Goal: Task Accomplishment & Management: Complete application form

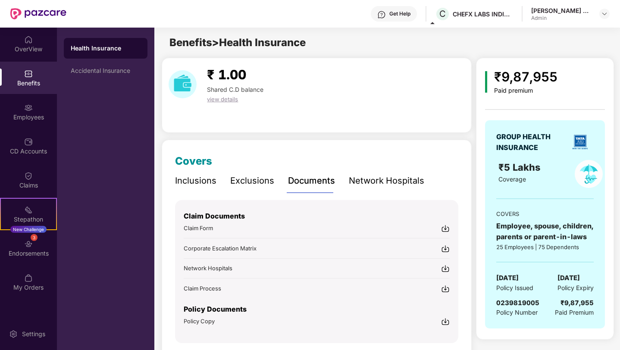
click at [245, 179] on div "Exclusions" at bounding box center [252, 180] width 44 height 13
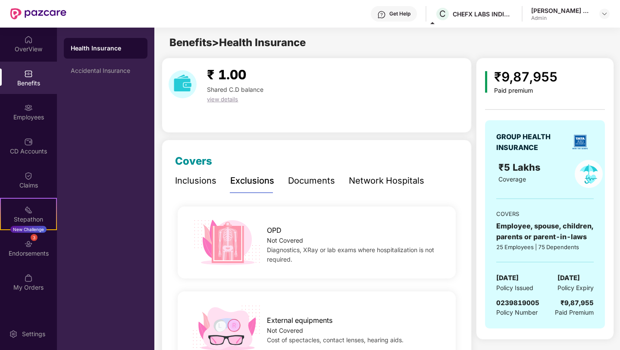
click at [284, 179] on div "Inclusions Exclusions Documents Network Hospitals" at bounding box center [299, 181] width 249 height 24
click at [294, 181] on div "Documents" at bounding box center [311, 180] width 47 height 13
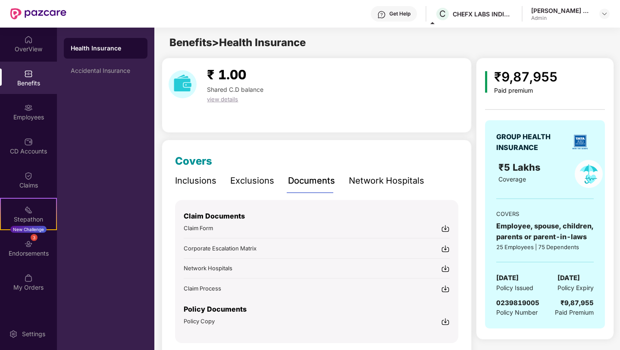
scroll to position [32, 0]
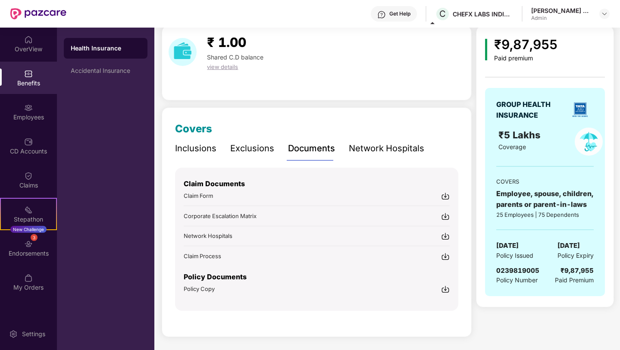
click at [211, 195] on span "Claim Form" at bounding box center [198, 195] width 29 height 7
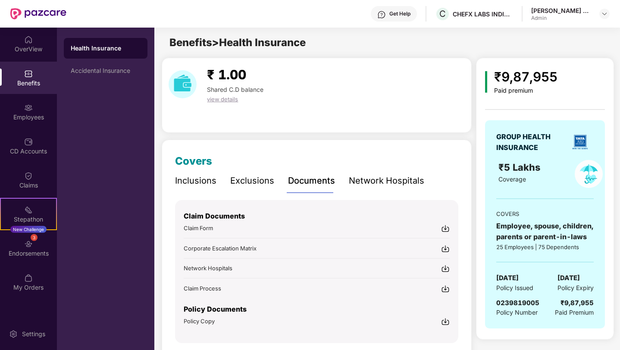
click at [546, 18] on div "Admin" at bounding box center [561, 18] width 60 height 7
click at [601, 12] on img at bounding box center [604, 13] width 7 height 7
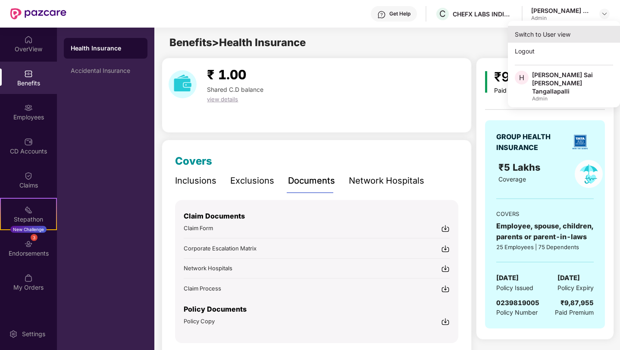
click at [532, 34] on div "Switch to User view" at bounding box center [564, 34] width 112 height 17
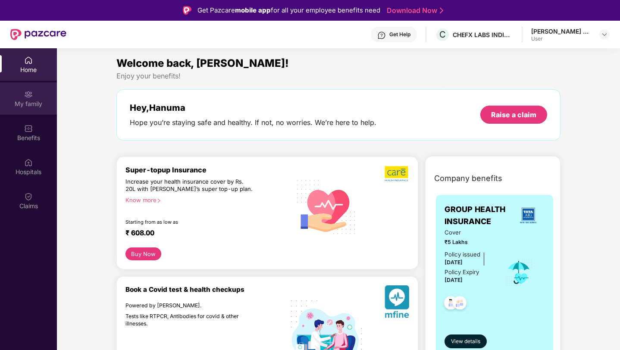
click at [38, 105] on div "My family" at bounding box center [28, 104] width 57 height 9
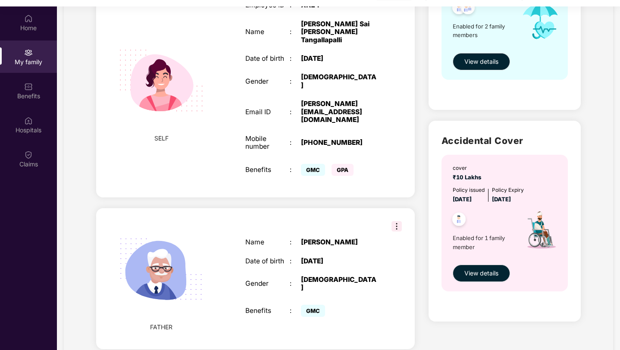
scroll to position [48, 0]
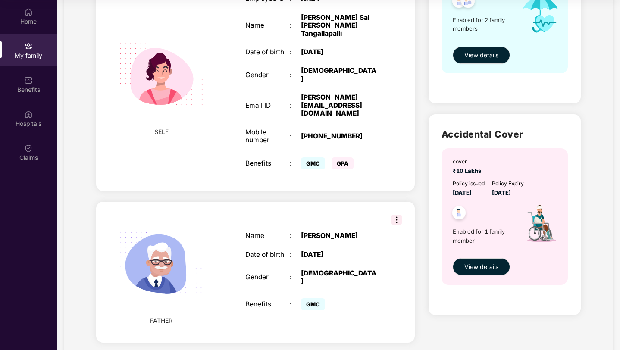
click at [397, 215] on img at bounding box center [396, 220] width 10 height 10
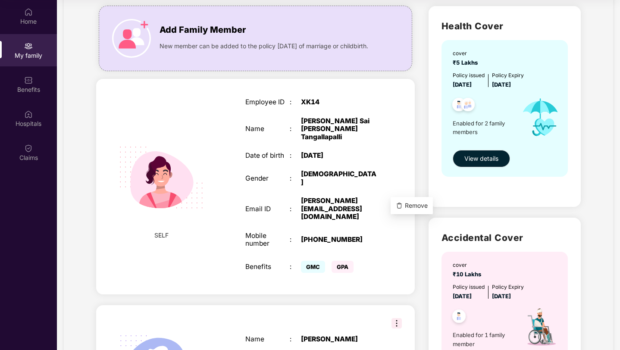
scroll to position [0, 0]
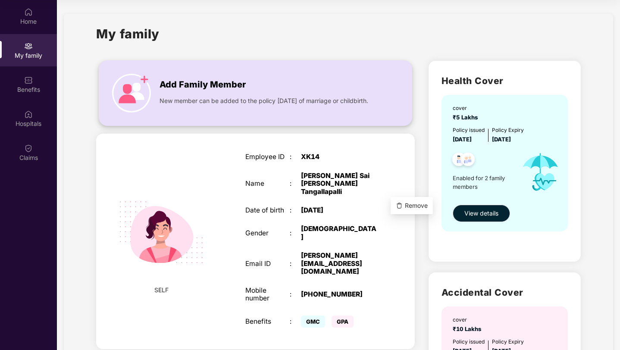
click at [386, 78] on div "Add Family Member New member can be added to the policy [DATE] of marriage or c…" at bounding box center [255, 92] width 312 height 47
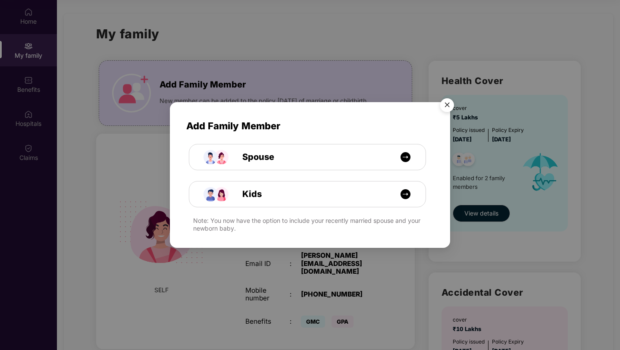
click at [445, 105] on img "Close" at bounding box center [447, 106] width 24 height 24
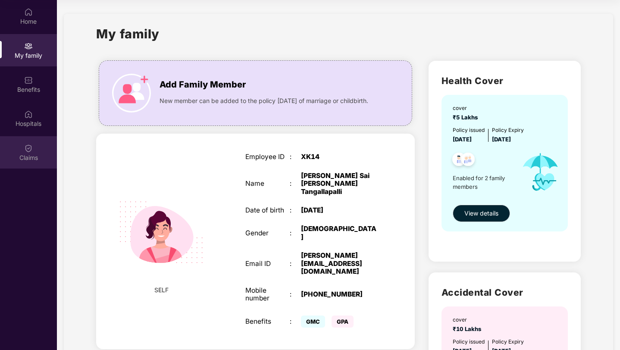
click at [30, 157] on div "Claims" at bounding box center [28, 157] width 57 height 9
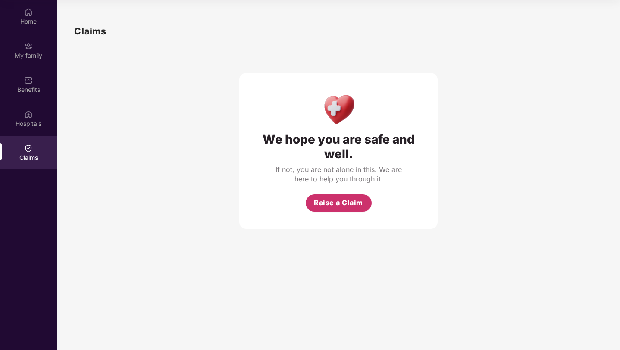
click at [329, 204] on span "Raise a Claim" at bounding box center [338, 202] width 49 height 11
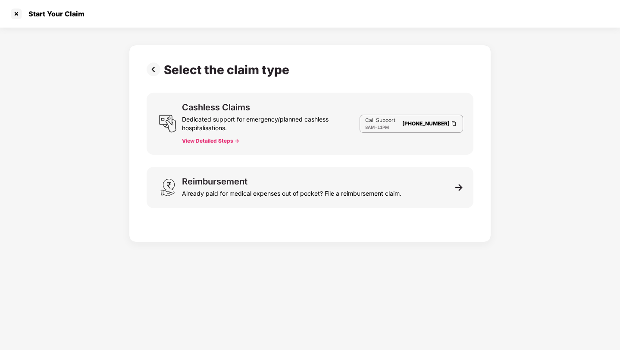
scroll to position [21, 0]
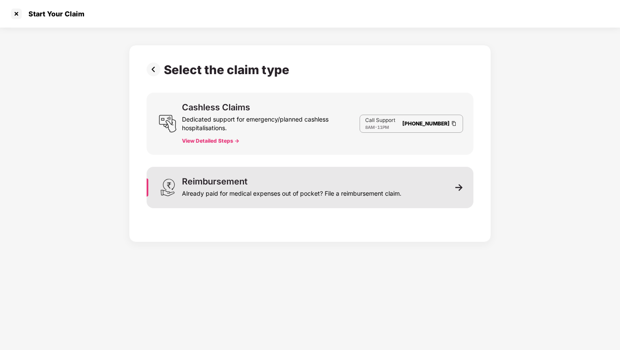
click at [214, 197] on div "Already paid for medical expenses out of pocket? File a reimbursement claim." at bounding box center [291, 192] width 219 height 12
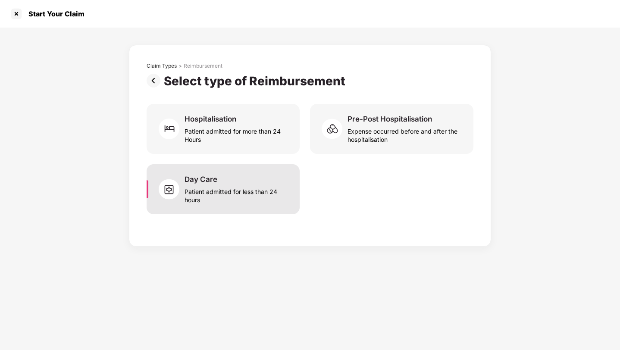
click at [230, 167] on div "Day Care Patient admitted for less than 24 hours" at bounding box center [223, 189] width 153 height 50
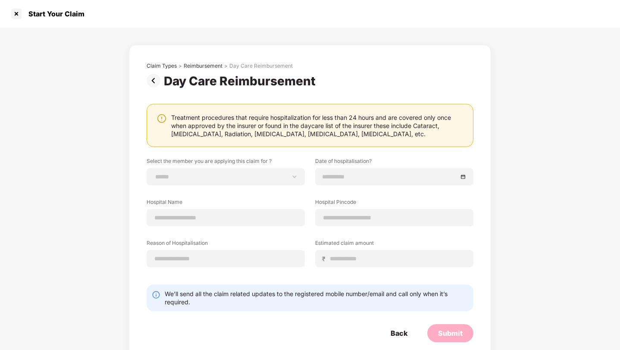
scroll to position [14, 0]
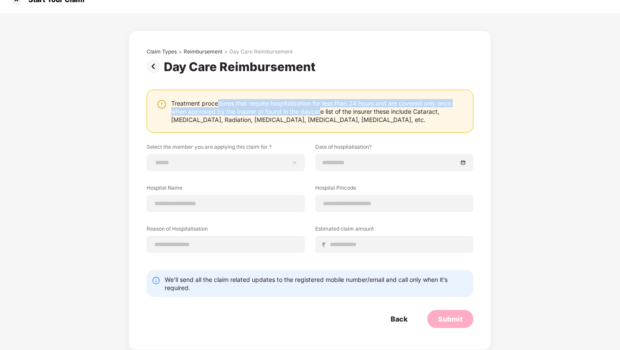
drag, startPoint x: 219, startPoint y: 103, endPoint x: 320, endPoint y: 113, distance: 101.7
click at [320, 113] on div "Treatment procedures that require hospitalization for less than 24 hours and ar…" at bounding box center [317, 111] width 293 height 25
click at [423, 114] on div "Treatment procedures that require hospitalization for less than 24 hours and ar…" at bounding box center [317, 111] width 293 height 25
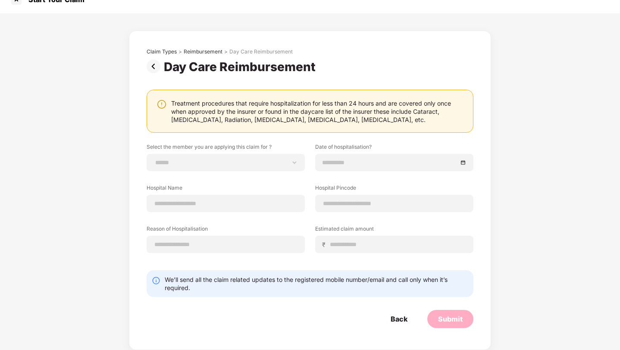
click at [423, 114] on div "Treatment procedures that require hospitalization for less than 24 hours and ar…" at bounding box center [317, 111] width 293 height 25
click at [188, 125] on div "Treatment procedures that require hospitalization for less than 24 hours and ar…" at bounding box center [310, 111] width 327 height 43
click at [229, 120] on div "Treatment procedures that require hospitalization for less than 24 hours and ar…" at bounding box center [317, 111] width 293 height 25
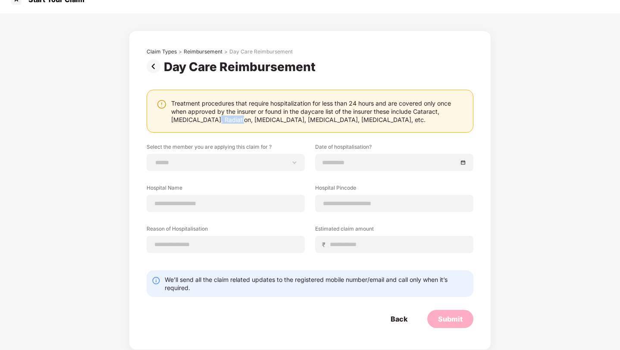
click at [253, 120] on div "Treatment procedures that require hospitalization for less than 24 hours and ar…" at bounding box center [317, 111] width 293 height 25
click at [276, 120] on div "Treatment procedures that require hospitalization for less than 24 hours and ar…" at bounding box center [317, 111] width 293 height 25
click at [313, 118] on div "Treatment procedures that require hospitalization for less than 24 hours and ar…" at bounding box center [317, 111] width 293 height 25
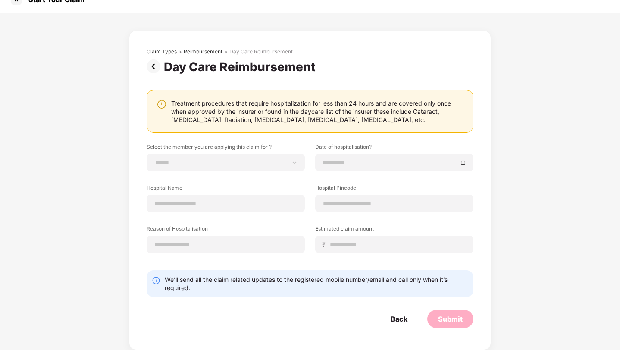
click at [313, 118] on div "Treatment procedures that require hospitalization for less than 24 hours and ar…" at bounding box center [317, 111] width 293 height 25
click at [341, 122] on div "Treatment procedures that require hospitalization for less than 24 hours and ar…" at bounding box center [317, 111] width 293 height 25
click at [349, 121] on div "Treatment procedures that require hospitalization for less than 24 hours and ar…" at bounding box center [317, 111] width 293 height 25
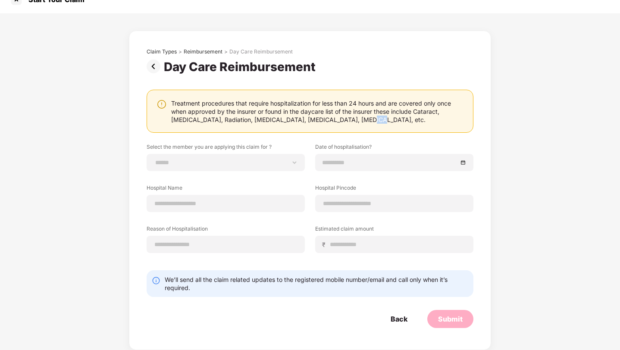
click at [157, 282] on img at bounding box center [156, 280] width 9 height 9
click at [222, 168] on div "**********" at bounding box center [226, 162] width 158 height 17
click at [296, 166] on select "**********" at bounding box center [226, 162] width 144 height 7
select select "**********"
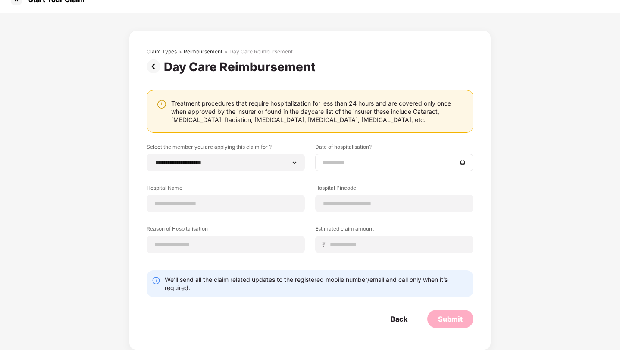
click at [344, 166] on input at bounding box center [389, 162] width 135 height 9
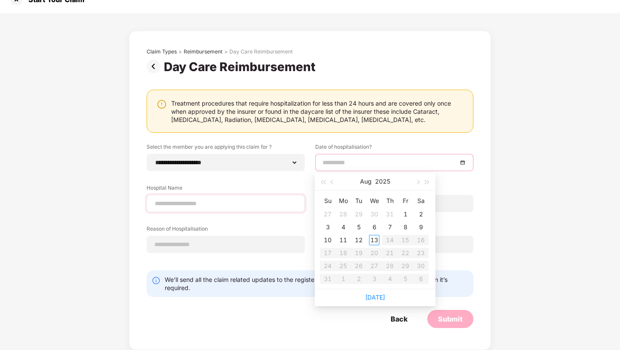
click at [219, 208] on div at bounding box center [226, 203] width 158 height 17
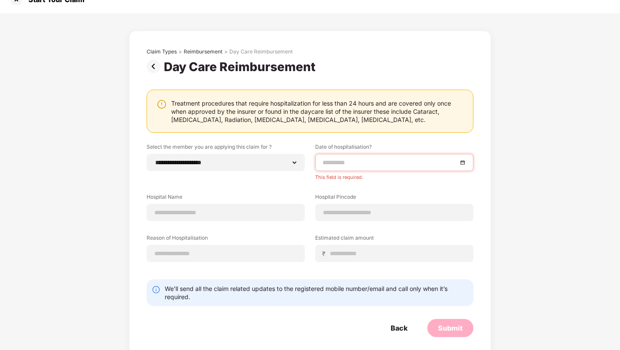
scroll to position [23, 0]
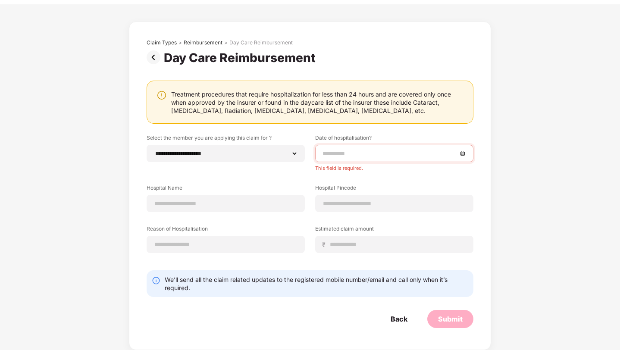
click at [463, 152] on div at bounding box center [394, 153] width 144 height 9
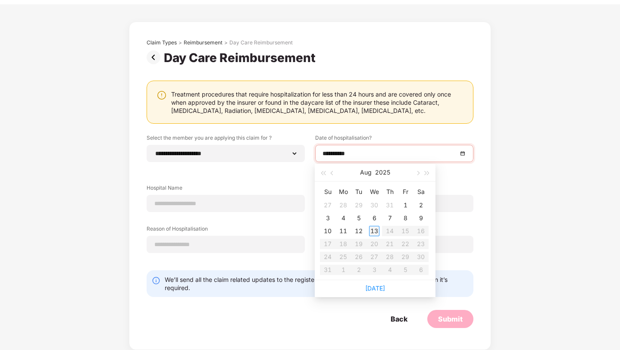
type input "**********"
click at [333, 174] on span "button" at bounding box center [333, 173] width 4 height 4
type input "**********"
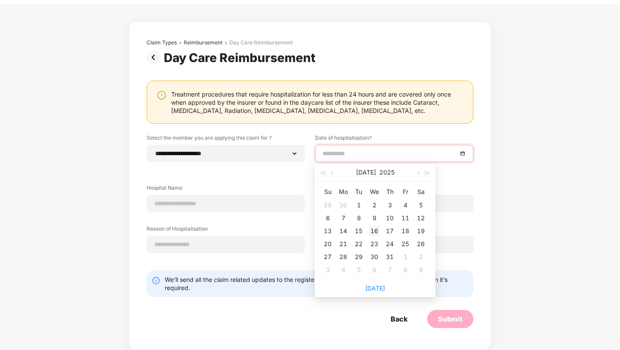
click at [377, 228] on div "16" at bounding box center [374, 231] width 10 height 10
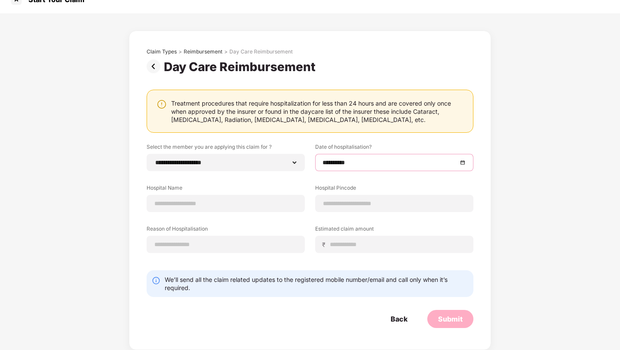
scroll to position [14, 0]
click at [262, 202] on input at bounding box center [226, 203] width 144 height 9
type input "*"
click at [269, 203] on input "****" at bounding box center [226, 203] width 144 height 9
type input "****"
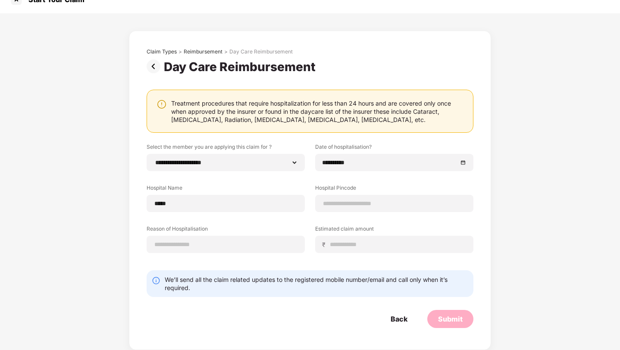
click at [271, 233] on label "Reason of Hospitalisation" at bounding box center [226, 230] width 158 height 11
click at [272, 243] on input at bounding box center [226, 244] width 144 height 9
click at [330, 240] on input at bounding box center [397, 244] width 137 height 9
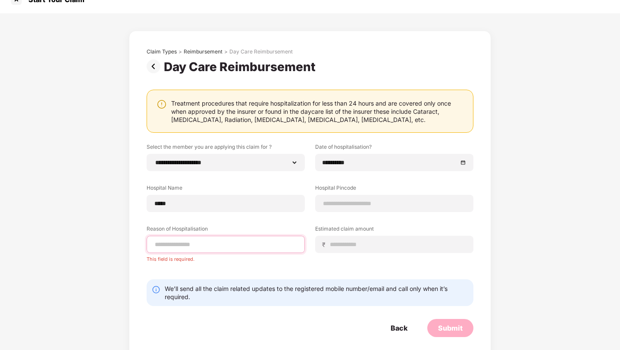
click at [278, 244] on input at bounding box center [226, 244] width 144 height 9
click at [344, 244] on input at bounding box center [397, 244] width 137 height 9
click at [341, 201] on input at bounding box center [394, 203] width 144 height 9
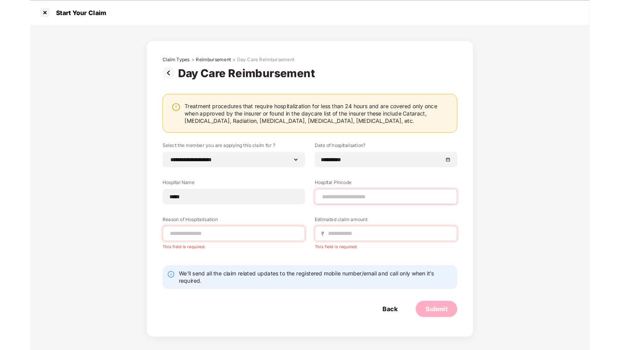
scroll to position [0, 0]
